Goal: Check status

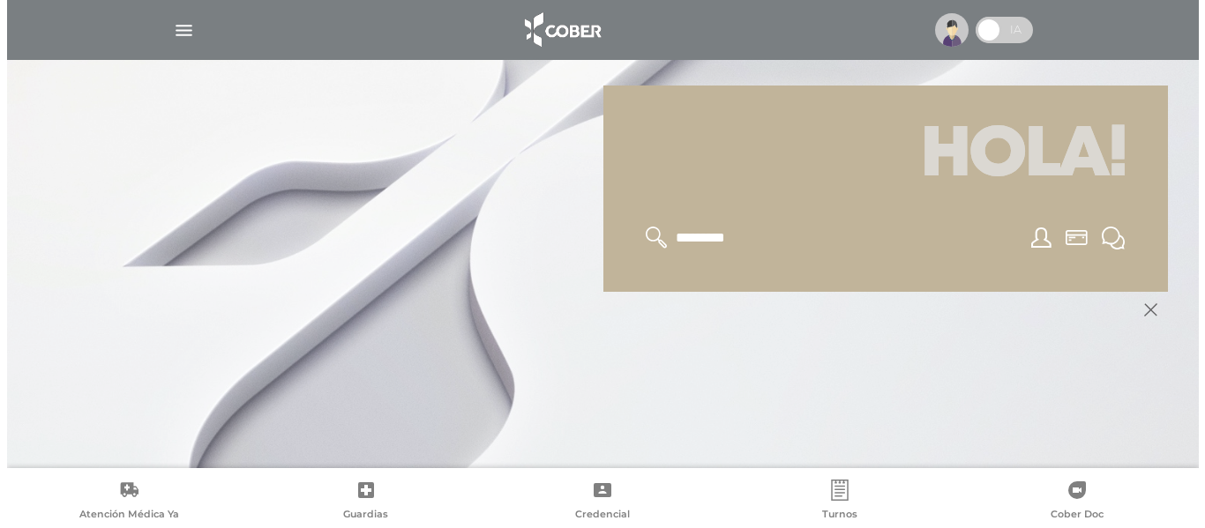
scroll to position [212, 0]
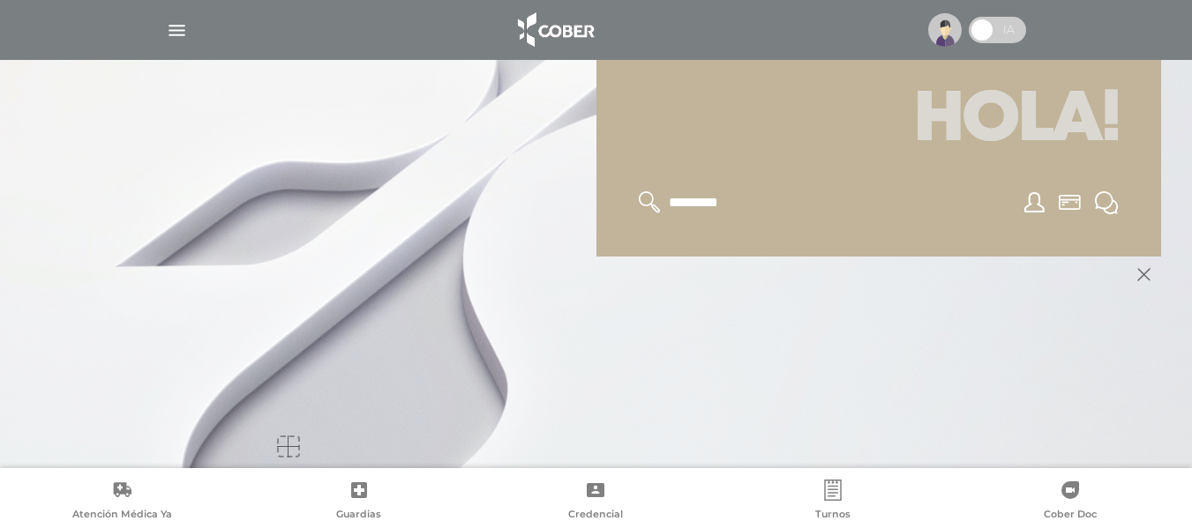
click at [178, 26] on img "button" at bounding box center [177, 30] width 22 height 22
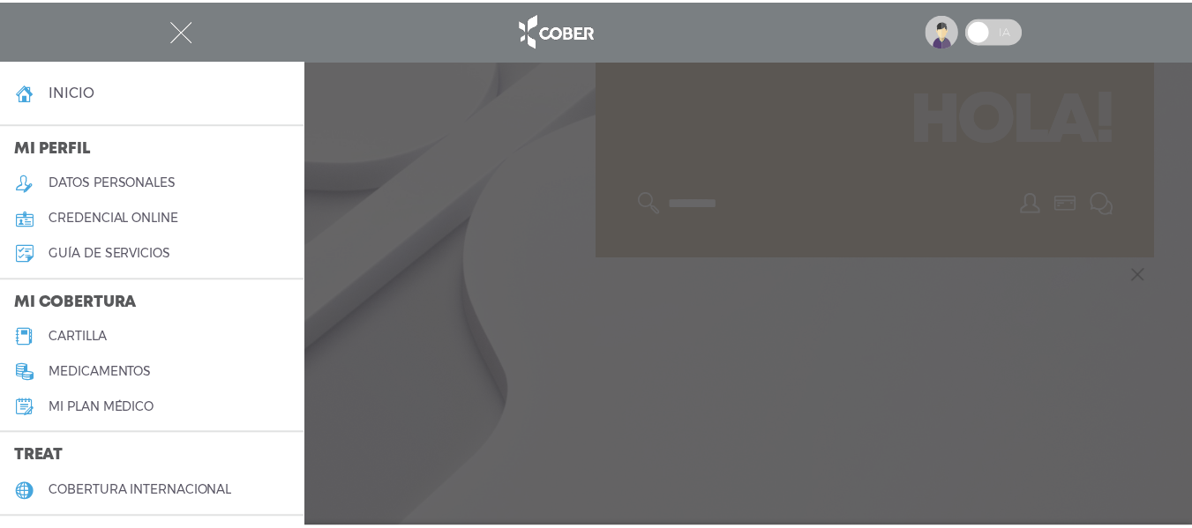
scroll to position [88, 0]
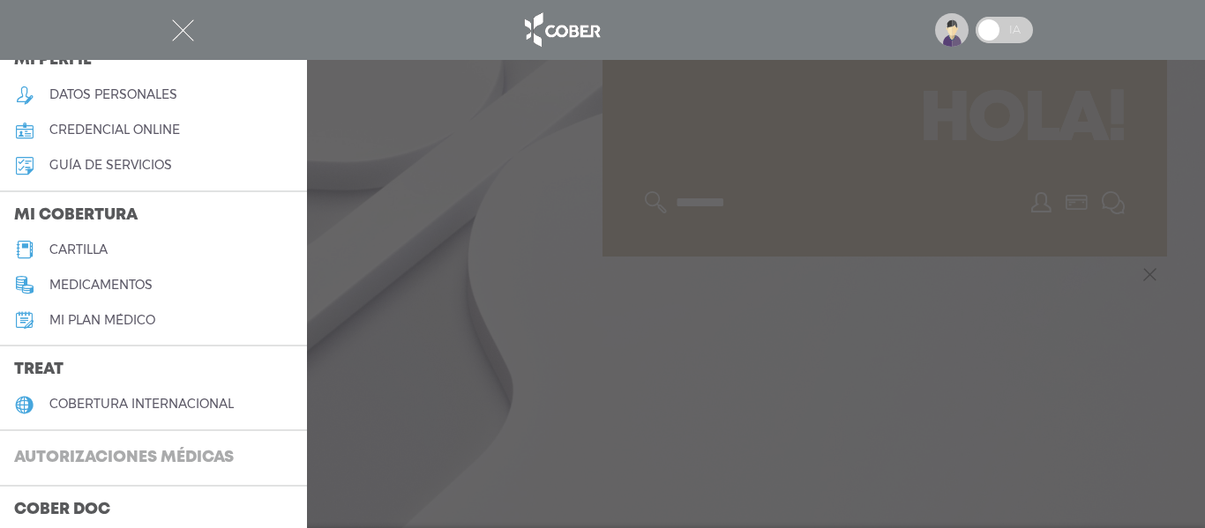
click at [91, 445] on h3 "Autorizaciones médicas" at bounding box center [124, 459] width 248 height 34
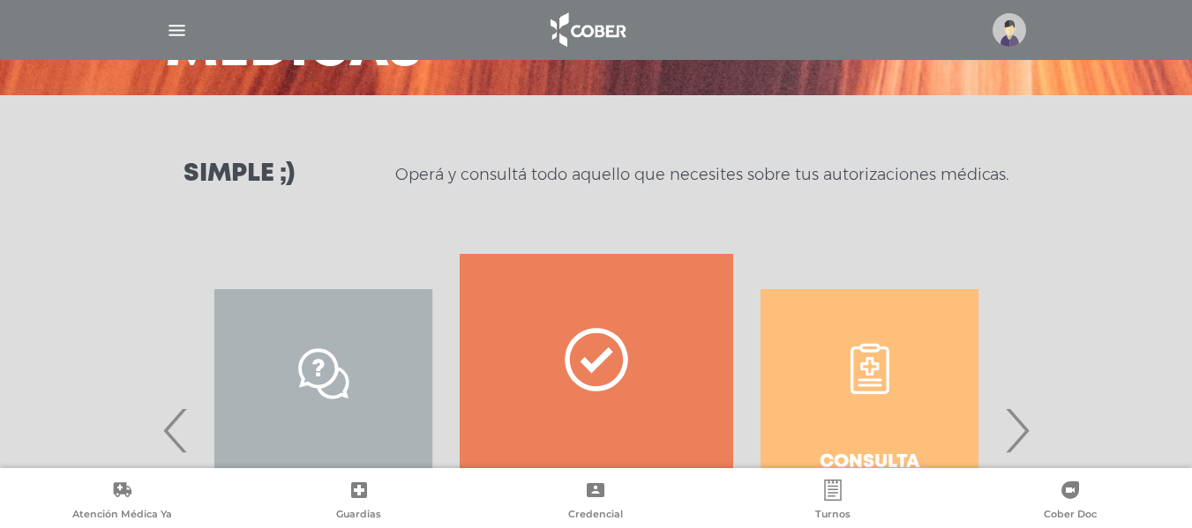
scroll to position [265, 0]
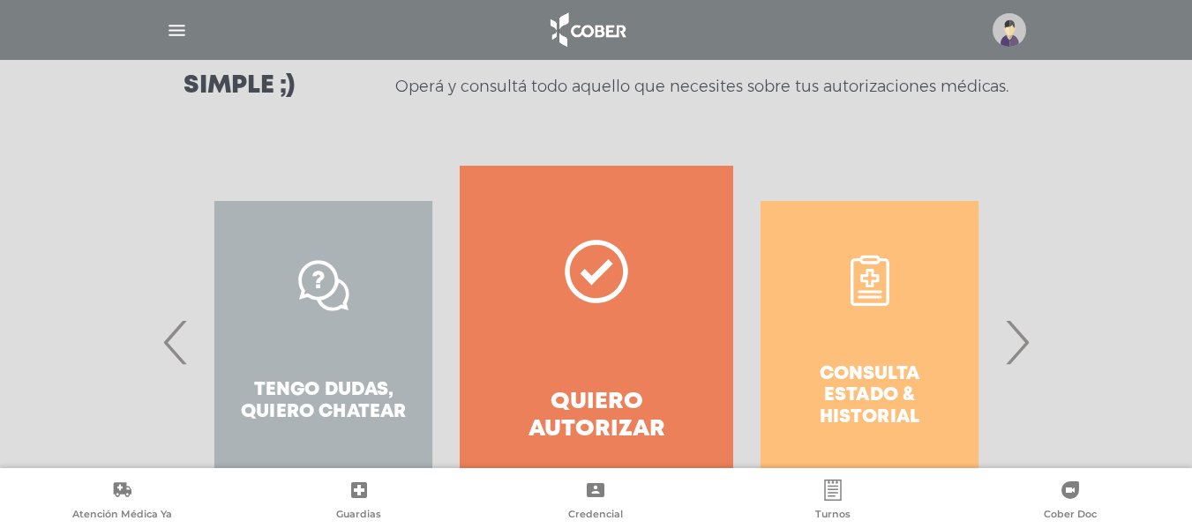
click at [1008, 335] on span "›" at bounding box center [1016, 342] width 34 height 95
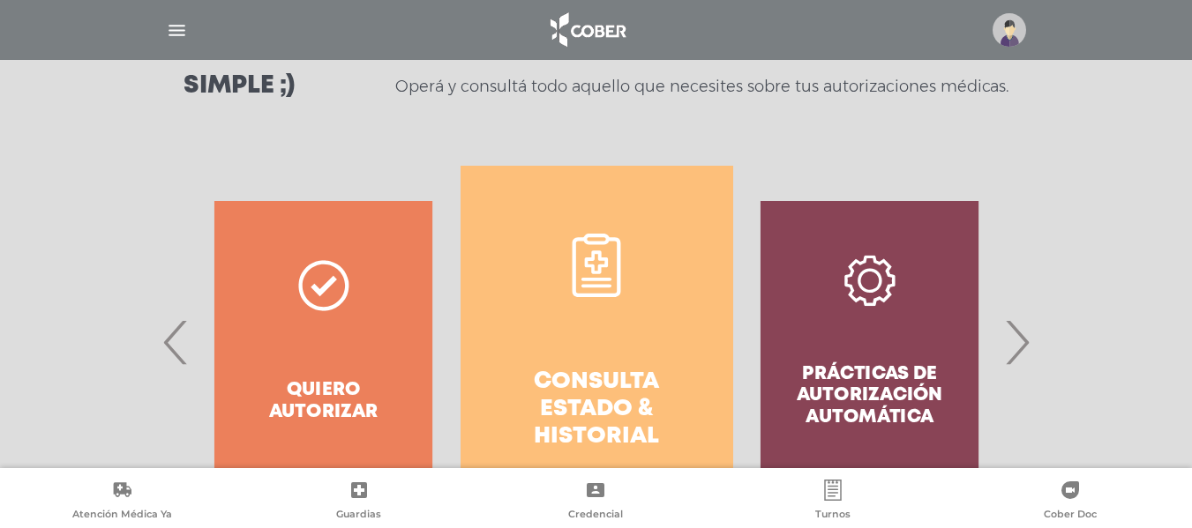
click at [660, 338] on link "Consulta estado & historial" at bounding box center [596, 342] width 273 height 353
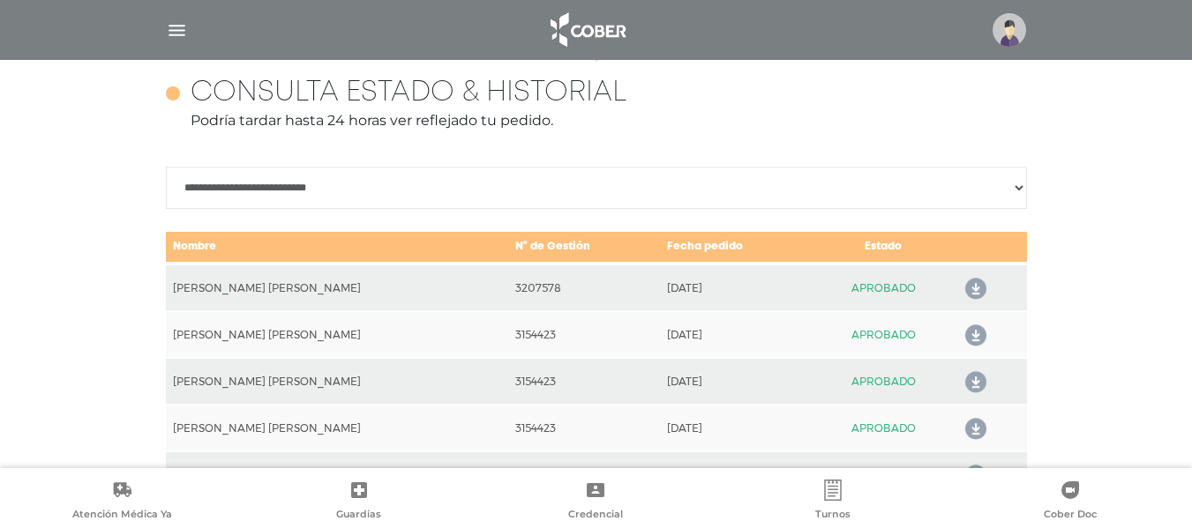
scroll to position [783, 0]
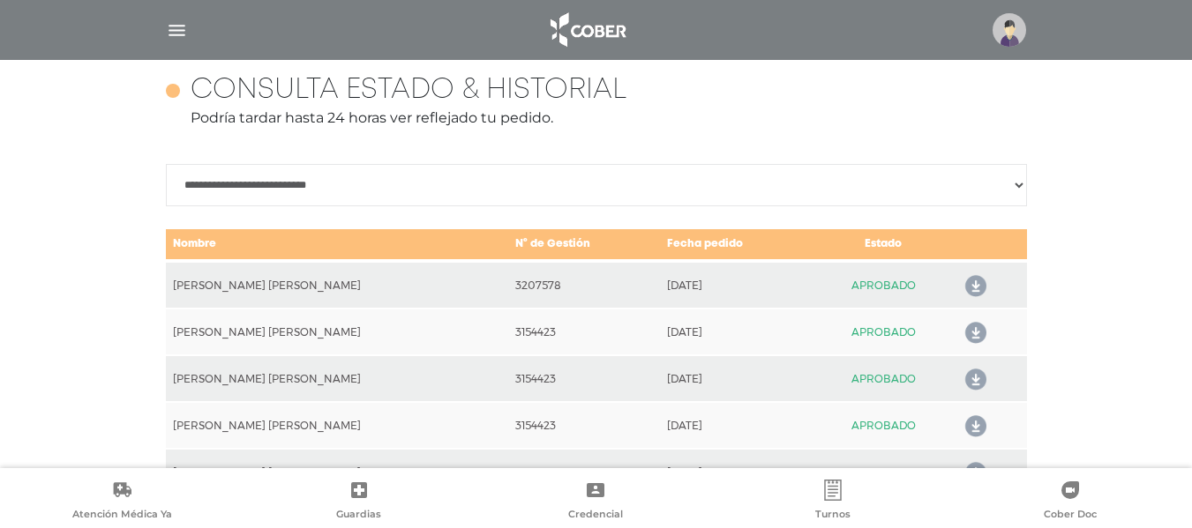
click at [963, 286] on icon at bounding box center [972, 287] width 28 height 28
click at [965, 332] on icon at bounding box center [972, 333] width 28 height 28
click at [872, 385] on td "APROBADO" at bounding box center [883, 378] width 142 height 47
drag, startPoint x: 875, startPoint y: 372, endPoint x: 915, endPoint y: 379, distance: 40.3
click at [890, 376] on td "APROBADO" at bounding box center [883, 378] width 142 height 47
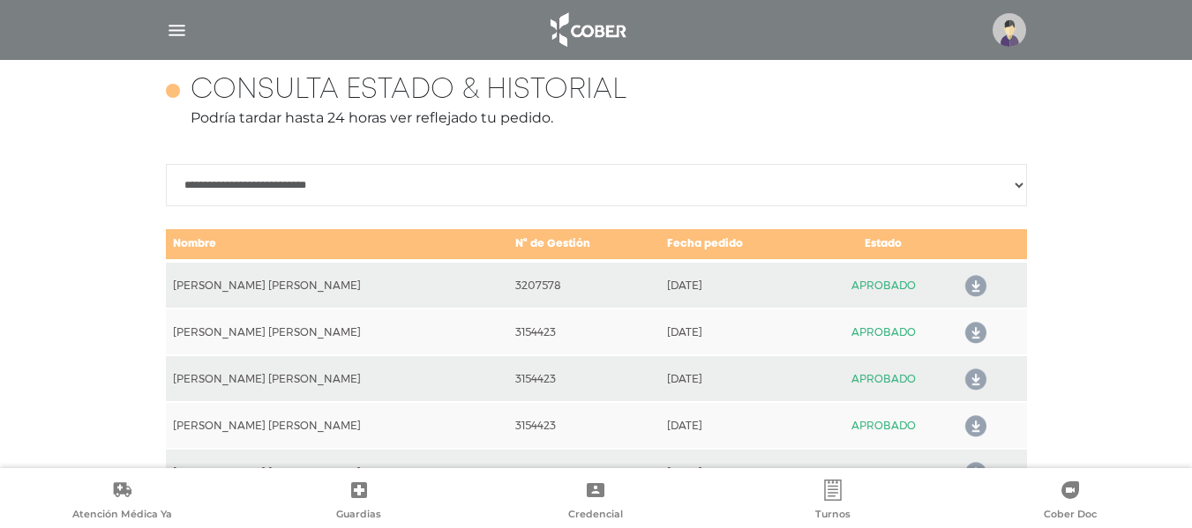
click at [968, 380] on icon at bounding box center [972, 380] width 28 height 28
